Goal: Find specific page/section: Find specific page/section

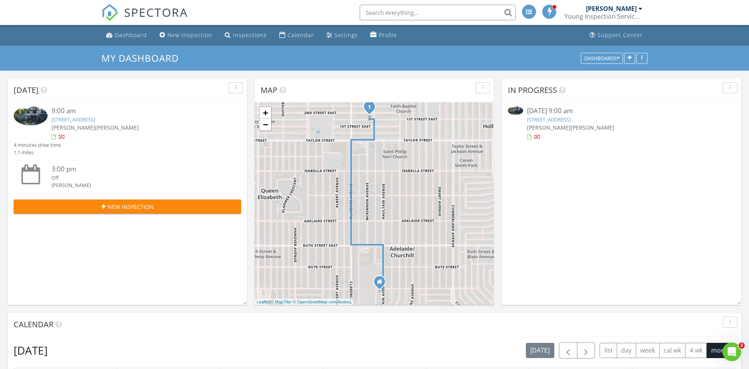
click at [56, 121] on link "1036 2nd street east, Saskatoon, SK S7H 1R3" at bounding box center [74, 119] width 44 height 7
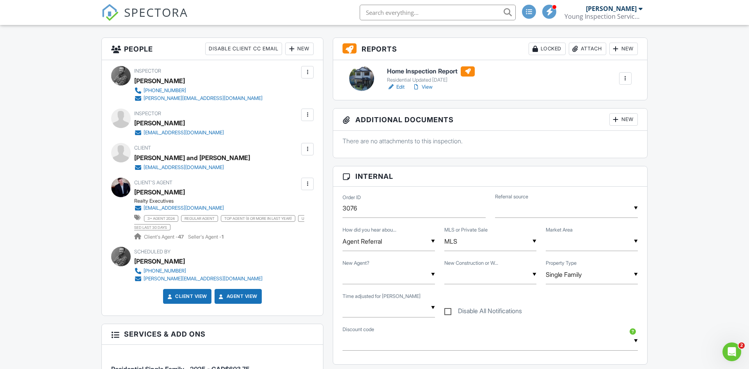
scroll to position [27, 0]
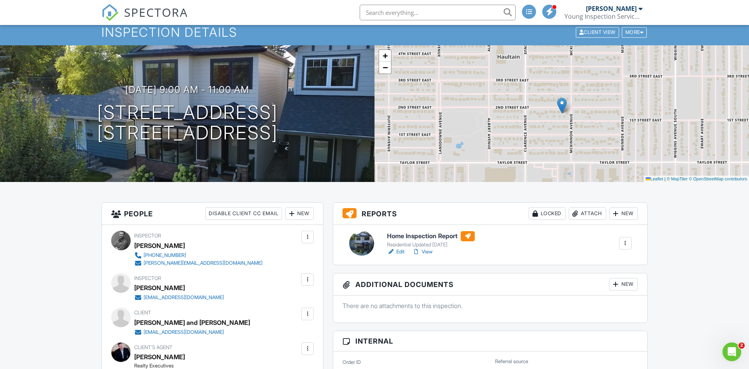
click at [427, 236] on h6 "Home Inspection Report" at bounding box center [431, 236] width 88 height 10
